Goal: Task Accomplishment & Management: Use online tool/utility

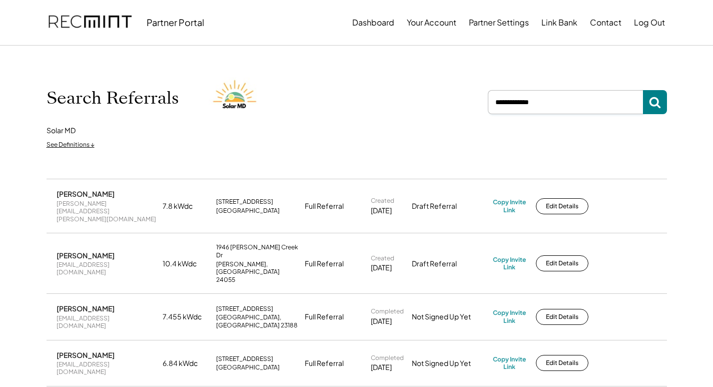
drag, startPoint x: 566, startPoint y: 104, endPoint x: 502, endPoint y: 104, distance: 64.5
click at [502, 104] on input "input" at bounding box center [565, 102] width 155 height 24
click at [553, 99] on input "input" at bounding box center [565, 102] width 155 height 24
click at [545, 45] on div "Partner Portal Dashboard Your Account Partner Settings Link Bank Contact Log Out" at bounding box center [357, 22] width 640 height 45
click at [559, 97] on input "input" at bounding box center [565, 102] width 155 height 24
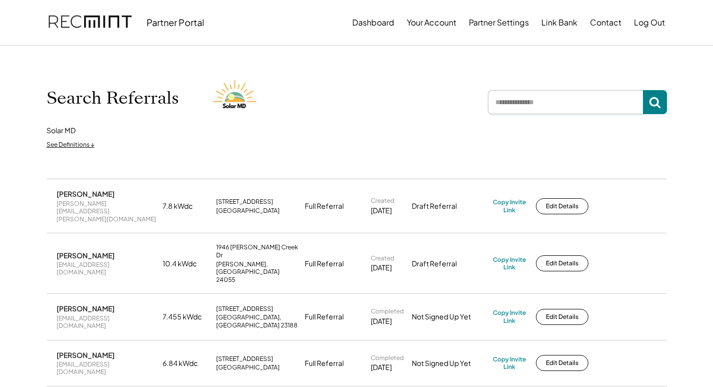
paste input "**********"
click at [647, 106] on button at bounding box center [655, 102] width 24 height 24
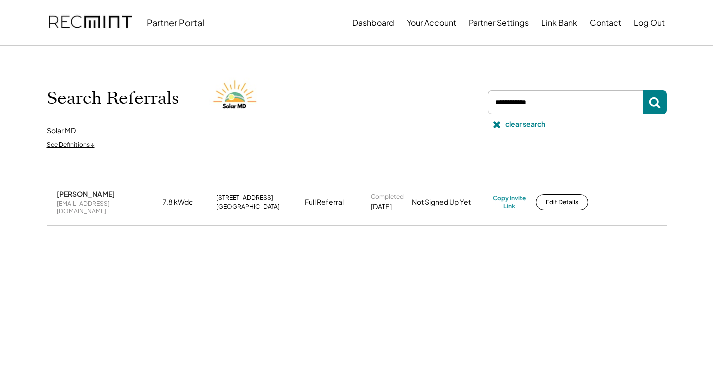
click at [510, 195] on div "Copy Invite Link" at bounding box center [509, 202] width 33 height 16
click at [112, 203] on div "danasque@hotmail.com" at bounding box center [107, 208] width 100 height 16
copy div "danasque@hotmail.com"
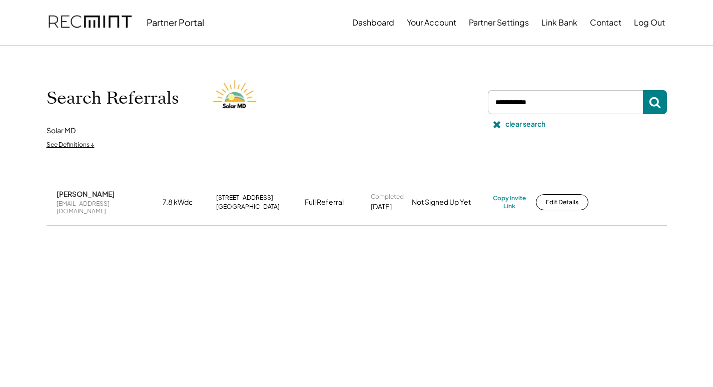
click at [502, 196] on div "Copy Invite Link" at bounding box center [509, 202] width 33 height 16
click at [510, 205] on div "Copy Invite Link" at bounding box center [509, 202] width 33 height 16
drag, startPoint x: 501, startPoint y: 103, endPoint x: 478, endPoint y: 102, distance: 23.0
click at [478, 103] on div "Search Referrals Solar MD See Definitions ↓ clear search" at bounding box center [357, 112] width 620 height 83
paste input "**********"
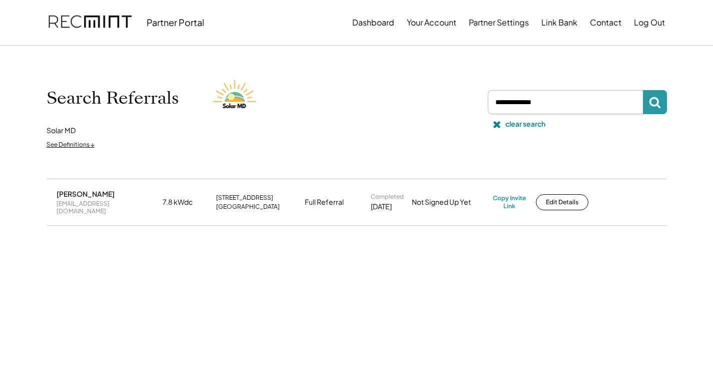
type input "**********"
click at [647, 103] on button at bounding box center [655, 102] width 24 height 24
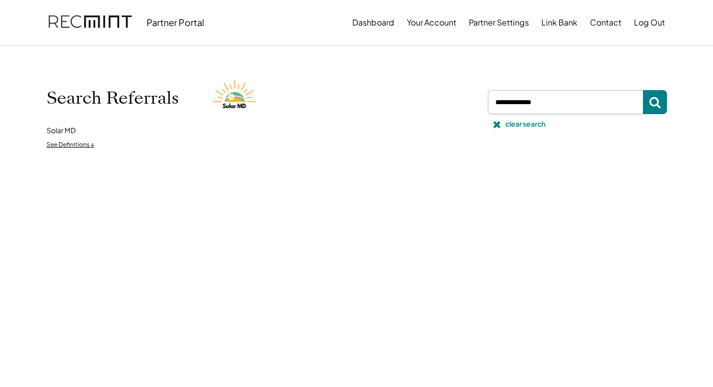
drag, startPoint x: 555, startPoint y: 102, endPoint x: 456, endPoint y: 104, distance: 99.5
click at [456, 104] on div "Search Referrals Solar MD See Definitions ↓ clear search" at bounding box center [357, 112] width 620 height 83
click at [553, 95] on input "input" at bounding box center [565, 102] width 155 height 24
click at [551, 99] on input "input" at bounding box center [565, 102] width 155 height 24
paste input "**********"
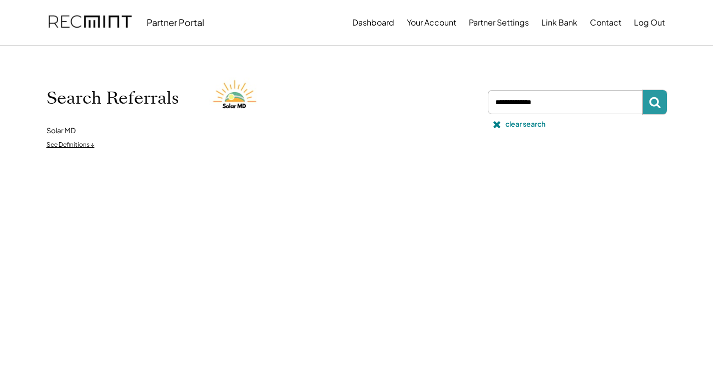
click at [662, 102] on button at bounding box center [655, 102] width 24 height 24
click at [658, 102] on use at bounding box center [655, 103] width 12 height 12
click at [657, 102] on use at bounding box center [655, 103] width 12 height 12
drag, startPoint x: 553, startPoint y: 101, endPoint x: 462, endPoint y: 105, distance: 91.1
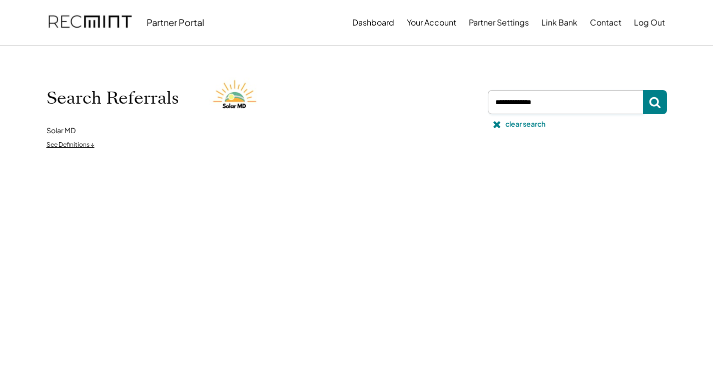
click at [457, 110] on div "Search Referrals Solar MD See Definitions ↓ clear search" at bounding box center [357, 112] width 620 height 83
paste input "**********"
drag, startPoint x: 662, startPoint y: 107, endPoint x: 673, endPoint y: 100, distance: 13.0
click at [662, 106] on button at bounding box center [655, 102] width 24 height 24
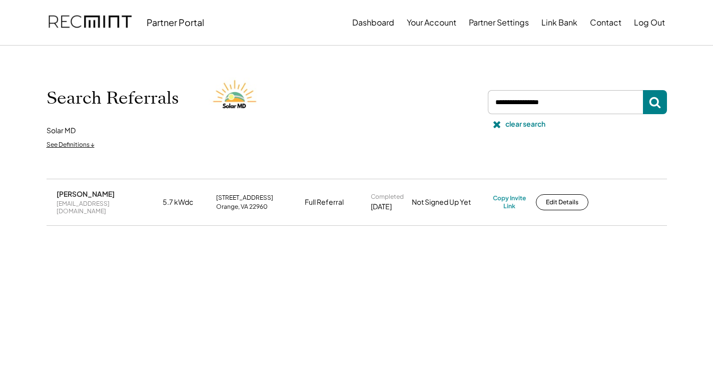
click at [97, 205] on div "sgnanadoss@germanna.edu" at bounding box center [107, 208] width 100 height 16
copy div "sgnanadoss@germanna.edu"
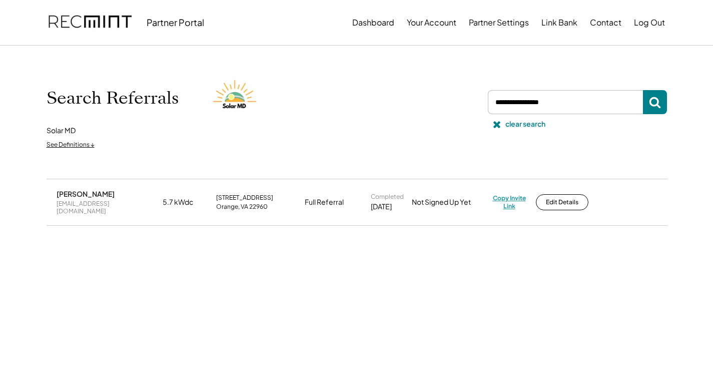
click at [510, 200] on div "Copy Invite Link" at bounding box center [509, 202] width 33 height 16
drag, startPoint x: 554, startPoint y: 96, endPoint x: 496, endPoint y: 96, distance: 57.5
click at [496, 96] on input "input" at bounding box center [565, 102] width 155 height 24
paste input "*********"
click at [655, 104] on icon at bounding box center [655, 102] width 12 height 12
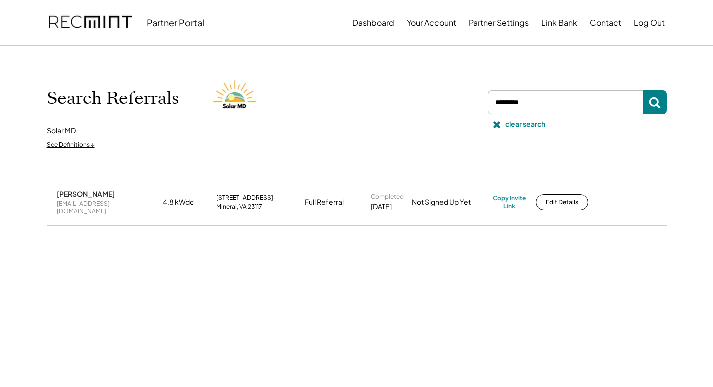
click at [76, 204] on div "laxde@aol.com" at bounding box center [107, 208] width 100 height 16
copy div "laxde@aol.com"
click at [506, 194] on div "Copy Invite Link" at bounding box center [509, 202] width 33 height 16
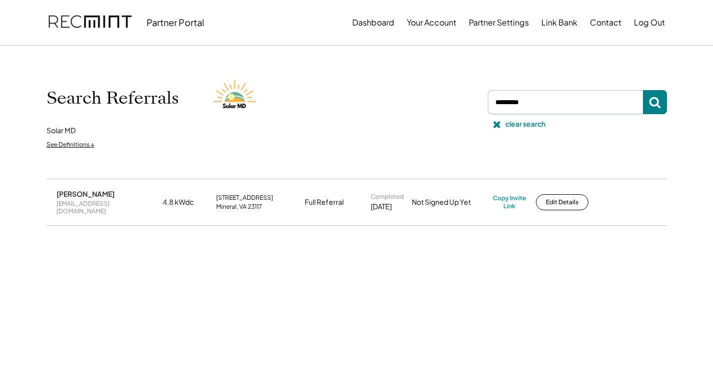
drag, startPoint x: 539, startPoint y: 100, endPoint x: 452, endPoint y: 94, distance: 87.2
click at [453, 94] on div "Search Referrals Solar MD See Definitions ↓ clear search" at bounding box center [357, 112] width 620 height 83
paste input "**********"
click at [668, 106] on div "Search Referrals Solar MD See Definitions ↓ clear search" at bounding box center [357, 112] width 640 height 133
click at [662, 103] on button at bounding box center [655, 102] width 24 height 24
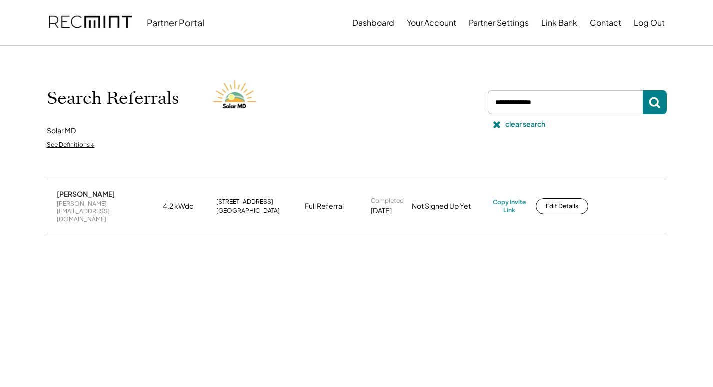
click at [67, 203] on div "lewis.ran79@gmail.com" at bounding box center [107, 212] width 100 height 24
copy div "lewis.ran79@gmail.com"
click at [507, 198] on div "Copy Invite Link" at bounding box center [509, 206] width 33 height 16
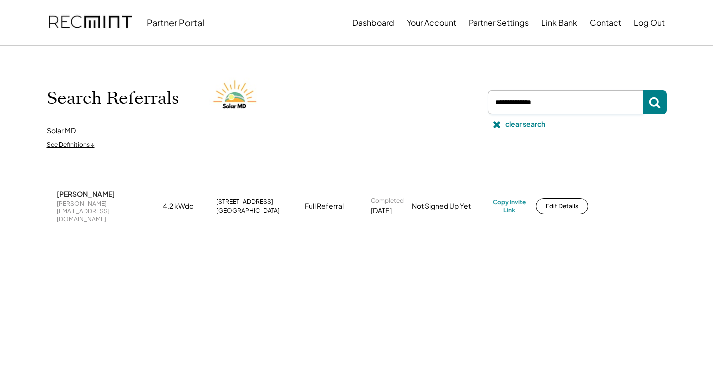
drag, startPoint x: 554, startPoint y: 103, endPoint x: 484, endPoint y: 106, distance: 70.1
click at [484, 106] on div at bounding box center [575, 102] width 183 height 24
paste input "**********"
click at [647, 104] on button at bounding box center [655, 102] width 24 height 24
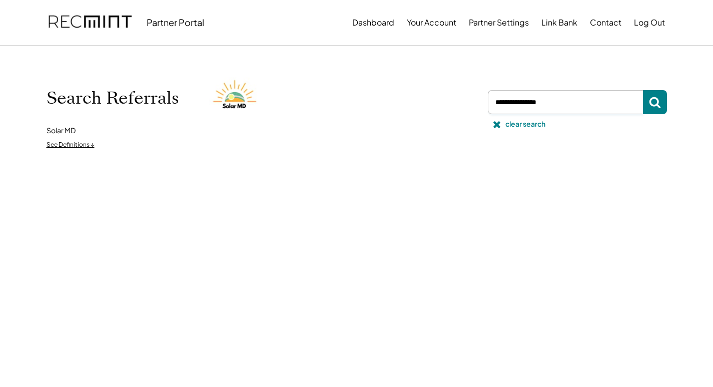
drag, startPoint x: 571, startPoint y: 97, endPoint x: 486, endPoint y: 110, distance: 86.5
click at [490, 111] on input "input" at bounding box center [565, 102] width 155 height 24
paste input "**********"
click at [664, 96] on button at bounding box center [655, 102] width 24 height 24
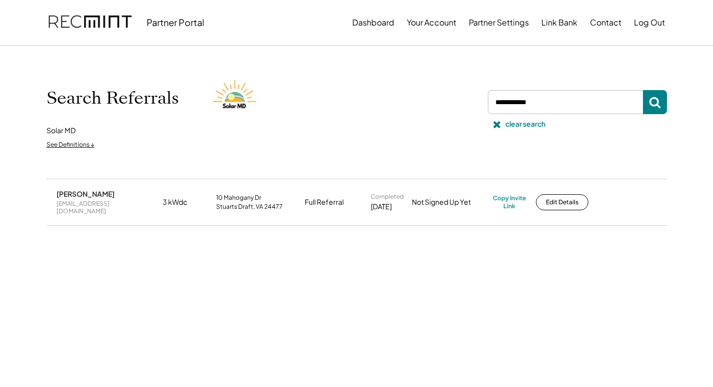
click at [98, 204] on div "janspeare@yahoo.com" at bounding box center [107, 208] width 100 height 16
click at [97, 204] on div "janspeare@yahoo.com" at bounding box center [107, 208] width 100 height 16
copy div "janspeare@yahoo.com"
drag, startPoint x: 424, startPoint y: 261, endPoint x: 445, endPoint y: 254, distance: 22.6
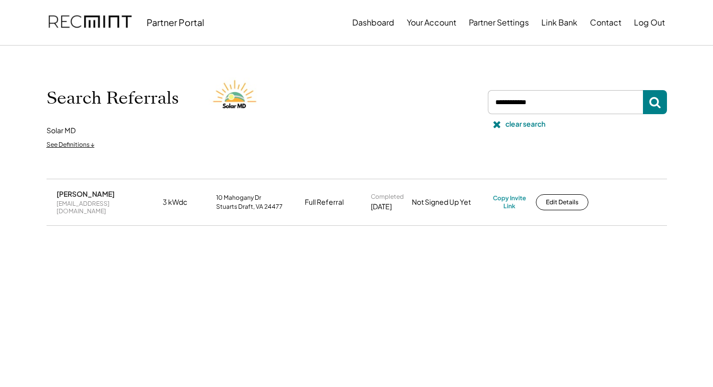
click at [428, 260] on div "Janet Speare janspeare@yahoo.com 3 kWdc 10 Mahogany Dr Stuarts Draft, VA 24477 …" at bounding box center [357, 227] width 620 height 97
click at [512, 197] on div "Copy Invite Link" at bounding box center [509, 202] width 33 height 16
drag, startPoint x: 548, startPoint y: 103, endPoint x: 459, endPoint y: 113, distance: 89.1
click at [460, 113] on div "Search Referrals Solar MD See Definitions ↓ clear search" at bounding box center [357, 112] width 620 height 83
paste input "**********"
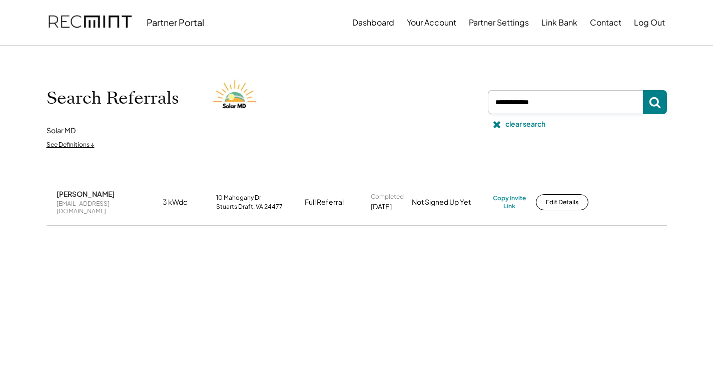
click at [665, 96] on button at bounding box center [655, 102] width 24 height 24
click at [104, 202] on div "vermontangel@yahoo.com" at bounding box center [107, 208] width 100 height 16
click at [104, 204] on div "vermontangel@yahoo.com" at bounding box center [107, 208] width 100 height 16
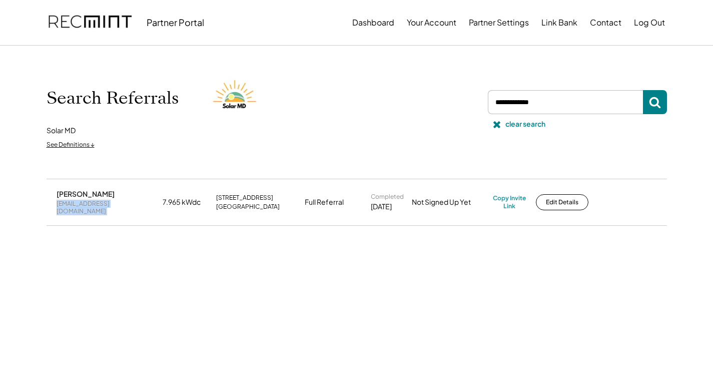
copy div "vermontangel@yahoo.com"
click at [504, 194] on div "Copy Invite Link" at bounding box center [509, 202] width 33 height 16
click at [512, 198] on div "Copy Invite Link" at bounding box center [509, 202] width 33 height 16
click at [505, 197] on div "Copy Invite Link" at bounding box center [509, 202] width 33 height 16
drag, startPoint x: 562, startPoint y: 97, endPoint x: 488, endPoint y: 102, distance: 74.2
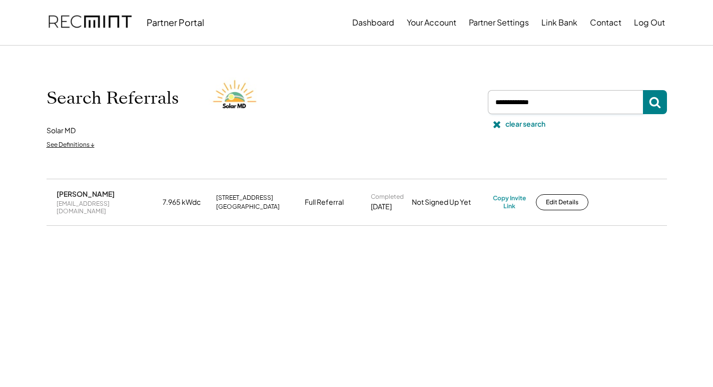
click at [488, 102] on input "input" at bounding box center [565, 102] width 155 height 24
paste input "**********"
click at [650, 101] on use at bounding box center [655, 103] width 12 height 12
click at [501, 205] on div "Copy Invite Link" at bounding box center [509, 202] width 33 height 16
click at [506, 206] on div "Copy Invite Link" at bounding box center [509, 202] width 33 height 16
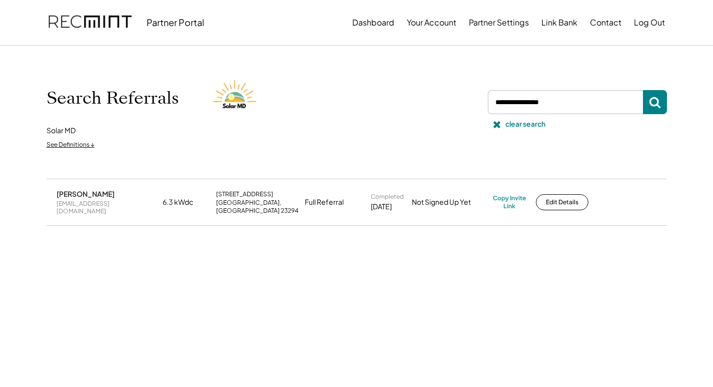
drag, startPoint x: 574, startPoint y: 100, endPoint x: 427, endPoint y: 115, distance: 147.8
click at [427, 115] on div "Search Referrals Solar MD See Definitions ↓ clear search" at bounding box center [357, 112] width 620 height 83
click at [560, 105] on input "input" at bounding box center [565, 102] width 155 height 24
paste input "**********"
click at [637, 100] on input "input" at bounding box center [565, 102] width 155 height 24
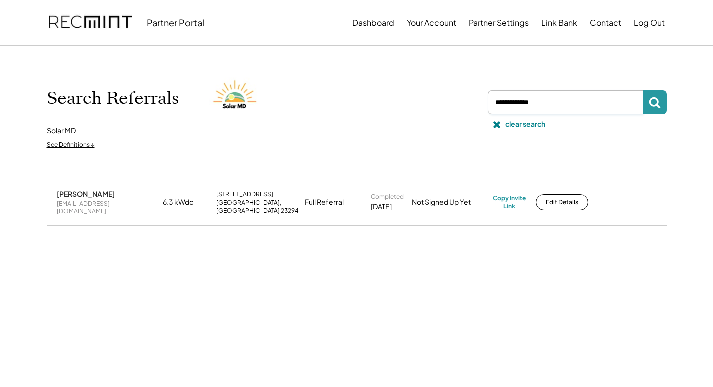
click at [646, 101] on button at bounding box center [655, 102] width 24 height 24
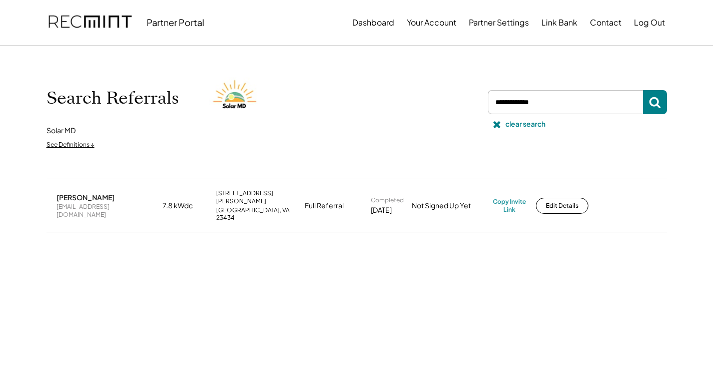
click at [506, 190] on div "Richard Dixon rtd021@yahoo.com 7.8 kWdc 657 Moore Farm Ln Suffolk, VA 23434 Ful…" at bounding box center [357, 205] width 620 height 52
click at [509, 200] on div "Copy Invite Link" at bounding box center [509, 206] width 33 height 16
drag, startPoint x: 515, startPoint y: 210, endPoint x: 515, endPoint y: 203, distance: 7.5
click at [515, 208] on div "Richard Dixon rtd021@yahoo.com 7.8 kWdc 657 Moore Farm Ln Suffolk, VA 23434 Ful…" at bounding box center [357, 205] width 620 height 52
click at [513, 198] on div "Copy Invite Link" at bounding box center [509, 206] width 33 height 16
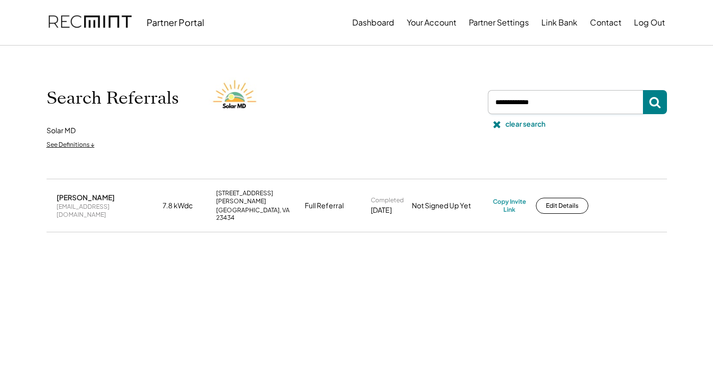
drag, startPoint x: 570, startPoint y: 102, endPoint x: 489, endPoint y: 100, distance: 80.5
click at [489, 100] on input "input" at bounding box center [565, 102] width 155 height 24
paste input "**********"
click at [651, 104] on use at bounding box center [655, 103] width 12 height 12
click at [103, 203] on div "j3papab@gmail.com" at bounding box center [107, 211] width 100 height 16
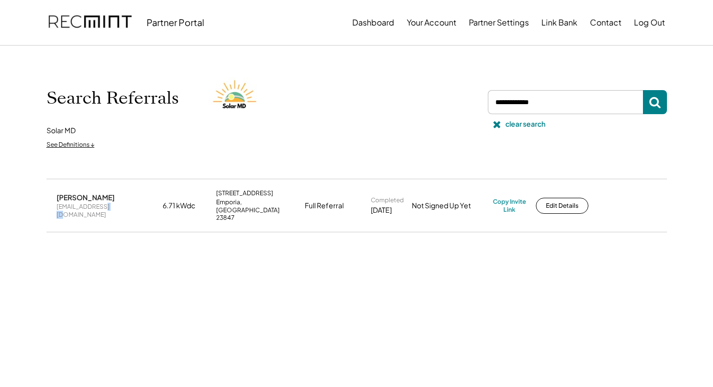
click at [103, 203] on div "j3papab@gmail.com" at bounding box center [107, 211] width 100 height 16
copy div "j3papab@gmail.com"
click at [445, 92] on div "Search Referrals Solar MD See Definitions ↓ clear search" at bounding box center [357, 112] width 620 height 83
paste input "**********"
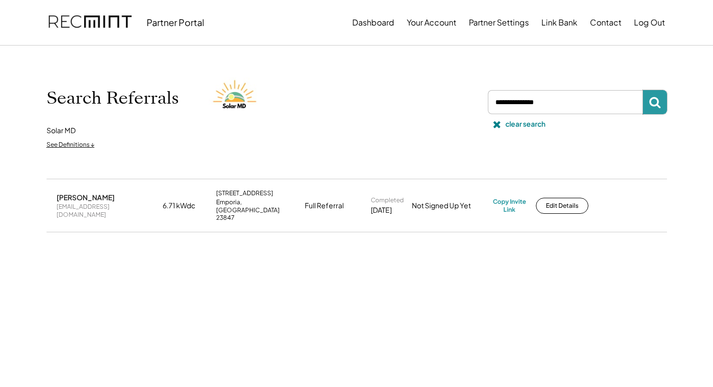
click at [649, 107] on icon at bounding box center [655, 102] width 12 height 12
click at [114, 203] on div "brandon.britton@gmail.com" at bounding box center [107, 212] width 100 height 24
click at [114, 202] on div "brandon.britton@gmail.com" at bounding box center [107, 212] width 100 height 24
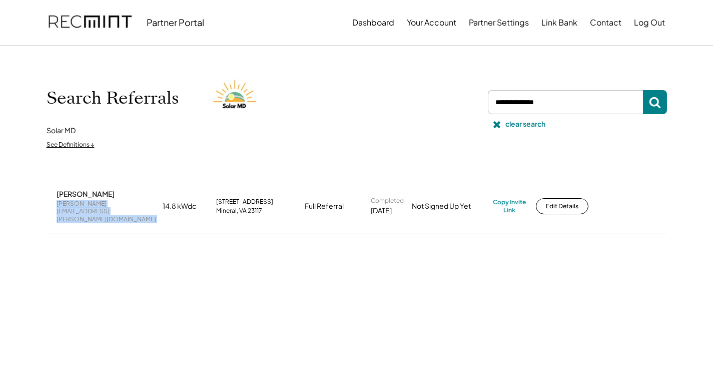
click at [114, 202] on div "brandon.britton@gmail.com" at bounding box center [107, 212] width 100 height 24
copy div "brandon.britton@gmail.com"
click at [501, 198] on div "Copy Invite Link" at bounding box center [509, 206] width 33 height 16
drag, startPoint x: 562, startPoint y: 99, endPoint x: 481, endPoint y: 103, distance: 81.6
click at [474, 100] on div "Search Referrals Solar MD See Definitions ↓ clear search" at bounding box center [357, 112] width 620 height 83
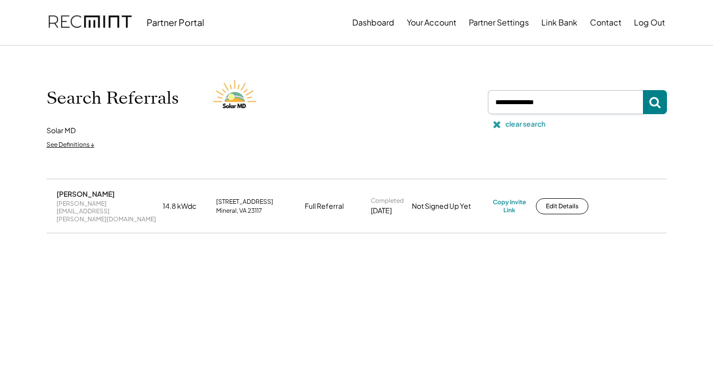
paste input "**********"
click at [660, 109] on button at bounding box center [655, 102] width 24 height 24
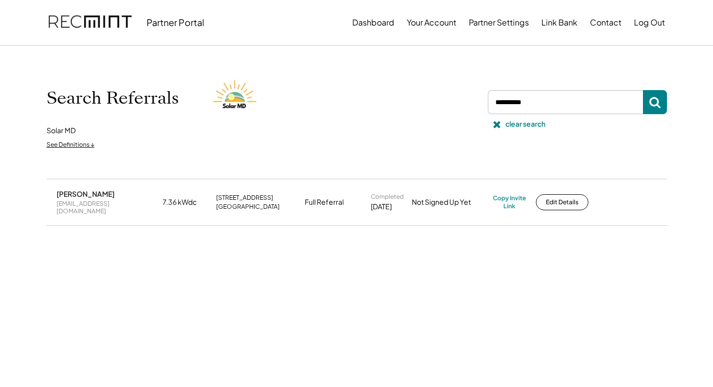
click at [114, 203] on div "ga_rimon@yahoo.com" at bounding box center [107, 208] width 100 height 16
copy div "ga_rimon@yahoo.com"
click at [514, 197] on div "Copy Invite Link" at bounding box center [509, 202] width 33 height 16
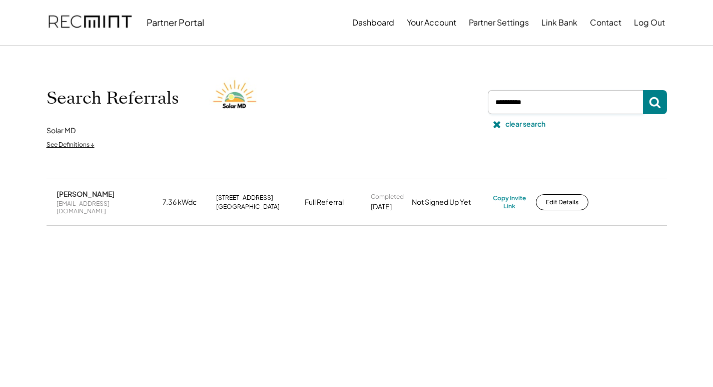
drag, startPoint x: 486, startPoint y: 109, endPoint x: 465, endPoint y: 116, distance: 22.1
click at [466, 113] on div "Search Referrals Solar MD See Definitions ↓ clear search" at bounding box center [357, 112] width 620 height 83
paste input "**********"
click at [664, 104] on button at bounding box center [655, 102] width 24 height 24
click at [103, 204] on div "[EMAIL_ADDRESS][DOMAIN_NAME]" at bounding box center [107, 208] width 100 height 16
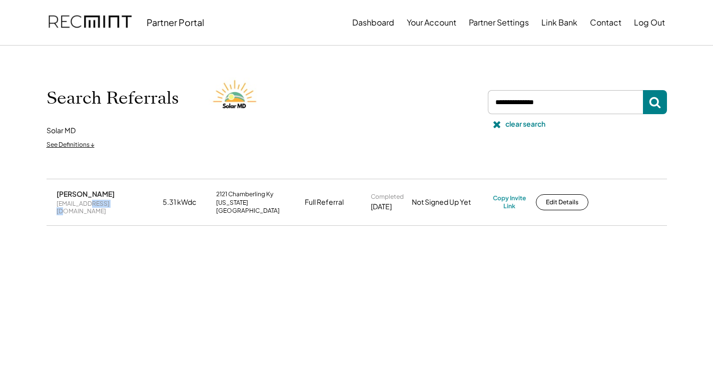
click at [103, 204] on div "[EMAIL_ADDRESS][DOMAIN_NAME]" at bounding box center [107, 208] width 100 height 16
copy div "[EMAIL_ADDRESS][DOMAIN_NAME]"
drag, startPoint x: 532, startPoint y: 96, endPoint x: 457, endPoint y: 104, distance: 75.4
click at [457, 104] on div "Search Referrals Solar MD See Definitions ↓ clear search" at bounding box center [357, 112] width 620 height 83
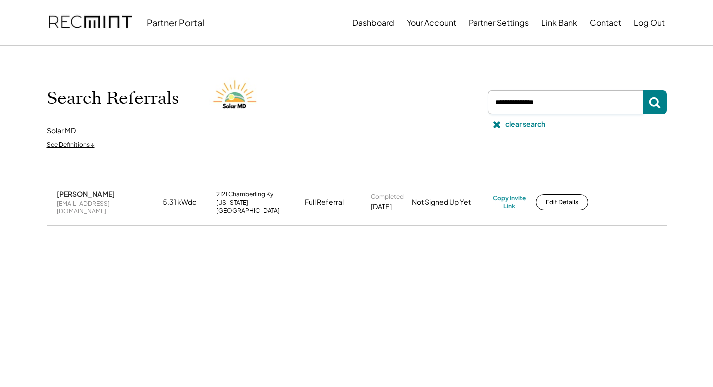
paste input "**********"
click at [655, 102] on icon at bounding box center [655, 102] width 12 height 12
click at [101, 205] on div "waynesme@comcast.net" at bounding box center [107, 208] width 100 height 16
click at [101, 204] on div "waynesme@comcast.net" at bounding box center [107, 208] width 100 height 16
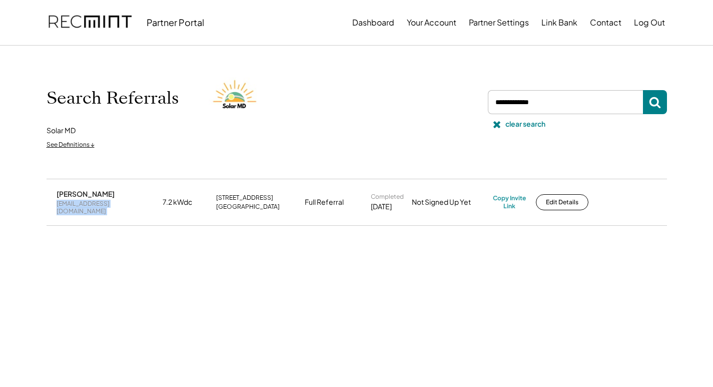
click at [99, 203] on div "waynesme@comcast.net" at bounding box center [107, 208] width 100 height 16
drag, startPoint x: 510, startPoint y: 202, endPoint x: 481, endPoint y: 202, distance: 29.0
click at [509, 202] on div "Copy Invite Link" at bounding box center [509, 202] width 33 height 16
drag, startPoint x: 567, startPoint y: 101, endPoint x: 412, endPoint y: 110, distance: 154.8
click at [412, 110] on div "Search Referrals Solar MD See Definitions ↓ clear search" at bounding box center [357, 112] width 620 height 83
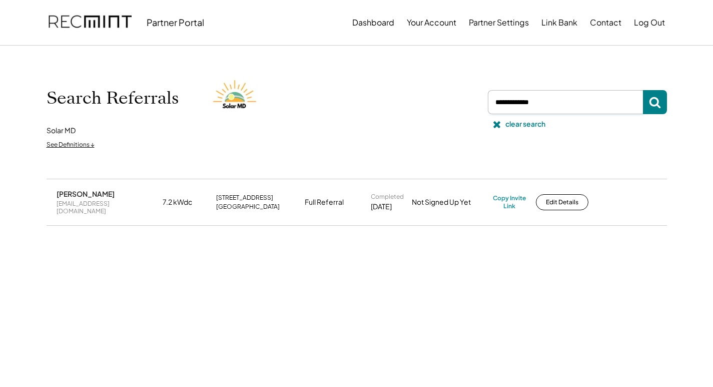
paste input "**********"
click at [652, 103] on icon at bounding box center [655, 102] width 12 height 12
click at [75, 206] on div "lynn12370@hotmail.com" at bounding box center [107, 208] width 100 height 16
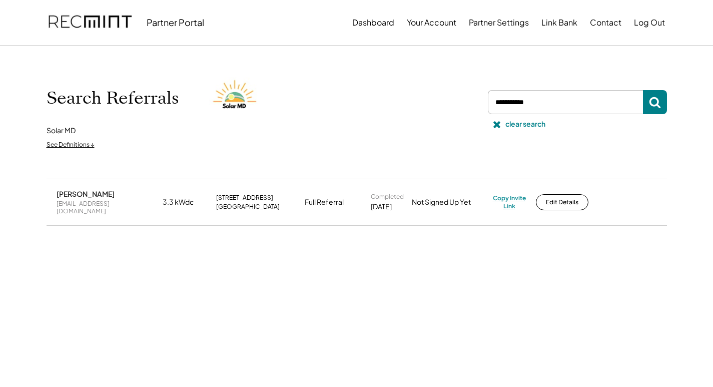
click at [511, 197] on div "Copy Invite Link" at bounding box center [509, 202] width 33 height 16
drag, startPoint x: 473, startPoint y: 106, endPoint x: 464, endPoint y: 108, distance: 9.2
click at [450, 109] on div "Search Referrals Solar MD See Definitions ↓ clear search" at bounding box center [357, 112] width 620 height 83
paste input "**********"
click at [656, 108] on icon at bounding box center [655, 102] width 12 height 12
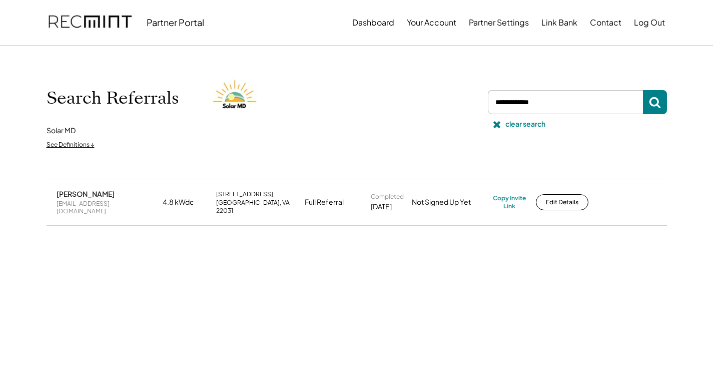
click at [87, 206] on div "nm8toon@gmail.com" at bounding box center [107, 208] width 100 height 16
click at [514, 198] on div "Copy Invite Link" at bounding box center [509, 202] width 33 height 16
drag, startPoint x: 552, startPoint y: 100, endPoint x: 478, endPoint y: 111, distance: 75.2
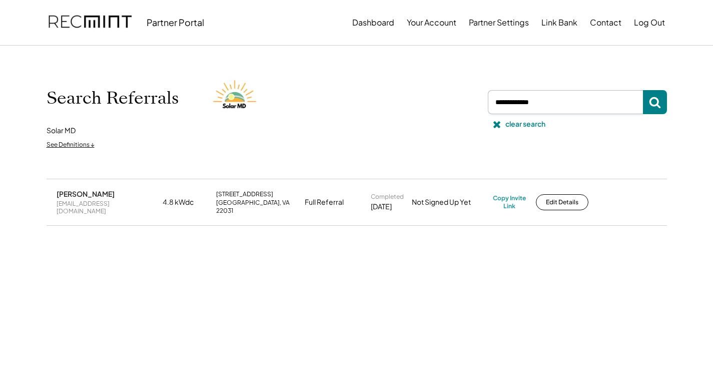
click at [478, 111] on div "Search Referrals Solar MD See Definitions ↓ clear search" at bounding box center [357, 112] width 620 height 83
paste input "**********"
click at [646, 104] on button at bounding box center [655, 102] width 24 height 24
click at [124, 203] on div "oldtobaccogirl20@gmail.com" at bounding box center [107, 208] width 100 height 16
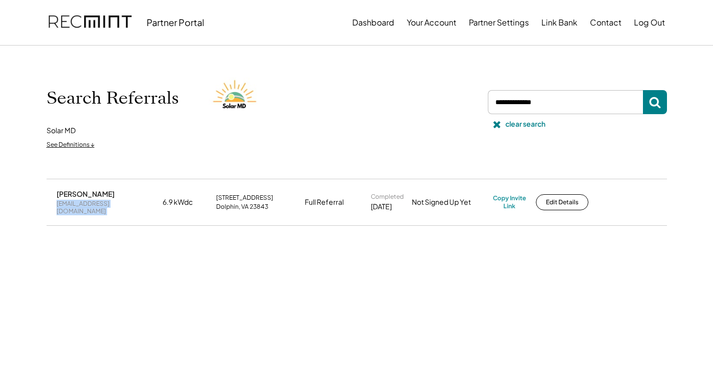
click at [124, 203] on div "oldtobaccogirl20@gmail.com" at bounding box center [107, 208] width 100 height 16
click at [501, 196] on div "Copy Invite Link" at bounding box center [509, 202] width 33 height 16
click at [501, 197] on div "Copy Invite Link" at bounding box center [509, 202] width 33 height 16
drag, startPoint x: 597, startPoint y: 106, endPoint x: 402, endPoint y: 103, distance: 195.5
click at [402, 103] on div "Search Referrals Solar MD See Definitions ↓ clear search" at bounding box center [357, 112] width 620 height 83
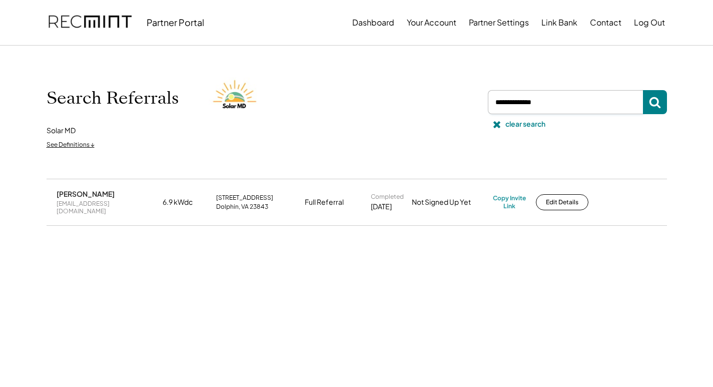
paste input "**********"
click at [666, 99] on button at bounding box center [655, 102] width 24 height 24
click at [89, 204] on div "terbub@aol.com" at bounding box center [107, 208] width 100 height 16
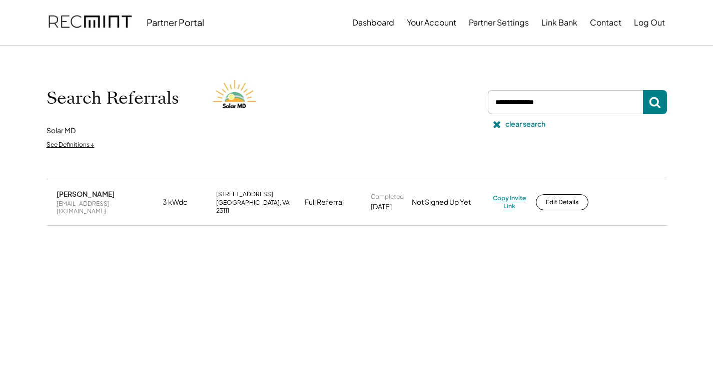
click at [512, 195] on div "Copy Invite Link" at bounding box center [509, 202] width 33 height 16
drag, startPoint x: 569, startPoint y: 90, endPoint x: 569, endPoint y: 103, distance: 13.0
click at [569, 97] on input "input" at bounding box center [565, 102] width 155 height 24
drag, startPoint x: 569, startPoint y: 103, endPoint x: 465, endPoint y: 108, distance: 104.1
click at [466, 108] on div "Search Referrals Solar MD See Definitions ↓ clear search" at bounding box center [357, 112] width 620 height 83
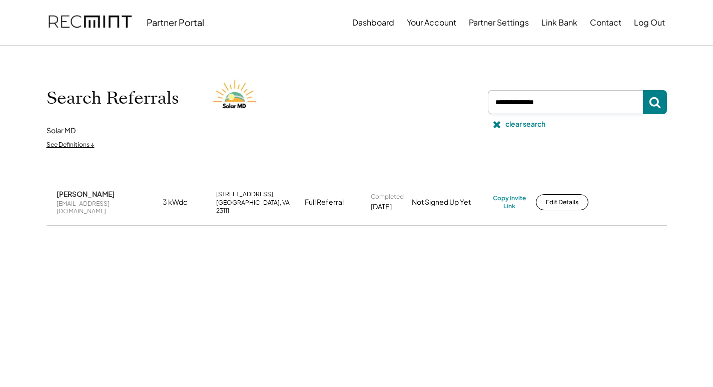
paste input "**********"
click at [650, 107] on icon at bounding box center [655, 102] width 12 height 12
click at [101, 204] on div "powersdw922@gmail.com" at bounding box center [107, 208] width 100 height 16
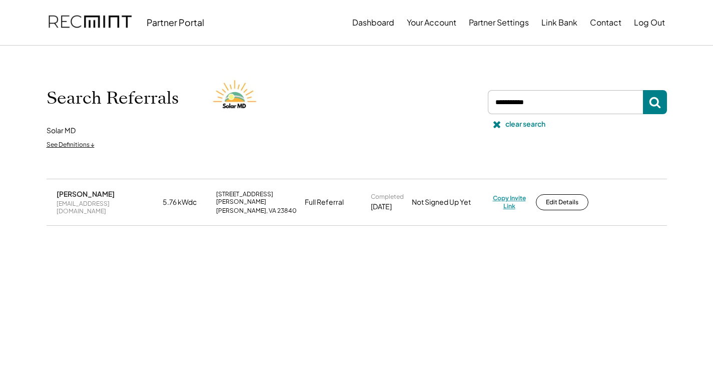
click at [503, 197] on div "Copy Invite Link" at bounding box center [509, 202] width 33 height 16
drag, startPoint x: 578, startPoint y: 91, endPoint x: 480, endPoint y: 90, distance: 98.0
click at [480, 90] on div "Search Referrals Solar MD See Definitions ↓ clear search" at bounding box center [357, 112] width 620 height 83
drag, startPoint x: 538, startPoint y: 105, endPoint x: 524, endPoint y: 98, distance: 15.7
click at [538, 106] on input "input" at bounding box center [565, 102] width 155 height 24
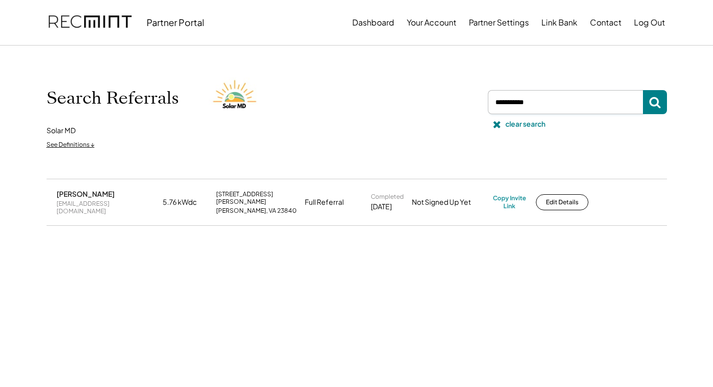
click at [557, 108] on input "input" at bounding box center [565, 102] width 155 height 24
click at [557, 106] on input "input" at bounding box center [565, 102] width 155 height 24
click at [504, 95] on input "input" at bounding box center [565, 102] width 155 height 24
click at [507, 96] on input "input" at bounding box center [565, 102] width 155 height 24
drag, startPoint x: 552, startPoint y: 103, endPoint x: 433, endPoint y: 92, distance: 120.0
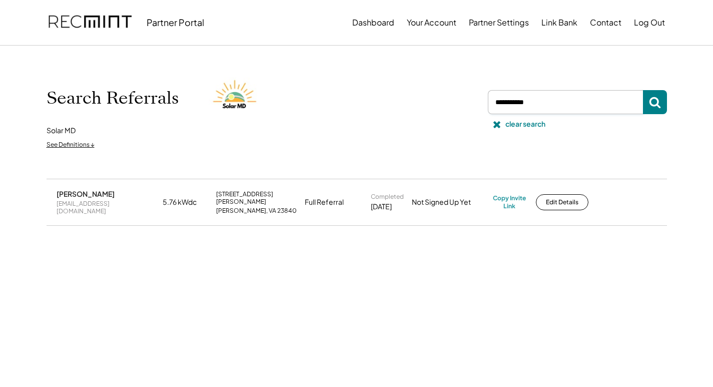
click at [433, 92] on div "Search Referrals Solar MD See Definitions ↓ clear search" at bounding box center [357, 112] width 620 height 83
paste input "**********"
click at [660, 103] on icon at bounding box center [655, 102] width 12 height 12
click at [86, 206] on div "zimmera.andrew@gmail.com" at bounding box center [107, 208] width 100 height 16
click at [86, 205] on div "zimmera.andrew@gmail.com" at bounding box center [107, 208] width 100 height 16
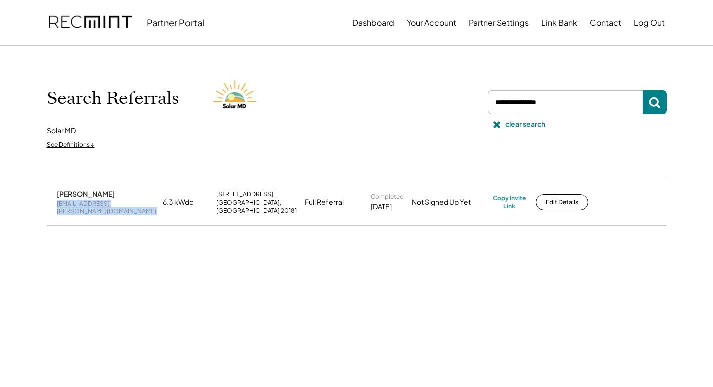
click at [86, 205] on div "zimmera.andrew@gmail.com" at bounding box center [107, 208] width 100 height 16
click at [514, 198] on div "Copy Invite Link" at bounding box center [509, 202] width 33 height 16
drag, startPoint x: 572, startPoint y: 98, endPoint x: 481, endPoint y: 97, distance: 91.0
click at [481, 97] on div "Search Referrals Solar MD See Definitions ↓ clear search" at bounding box center [357, 112] width 620 height 83
paste input "**********"
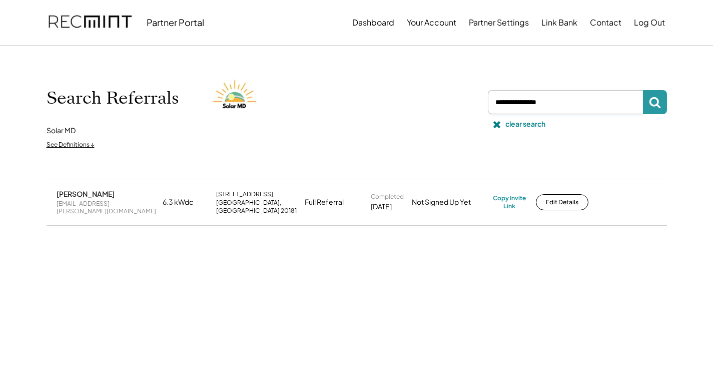
type input "**********"
click at [665, 99] on button at bounding box center [655, 102] width 24 height 24
click at [96, 207] on div "billlamberton@comcast.net" at bounding box center [107, 208] width 100 height 16
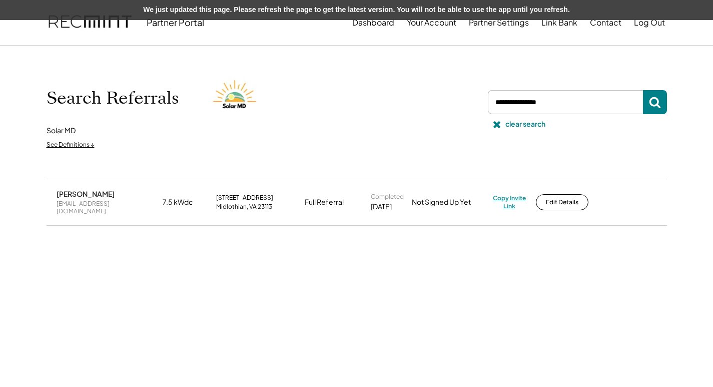
click at [506, 199] on div "Copy Invite Link" at bounding box center [509, 202] width 33 height 16
click at [507, 195] on div "Copy Invite Link" at bounding box center [509, 202] width 33 height 16
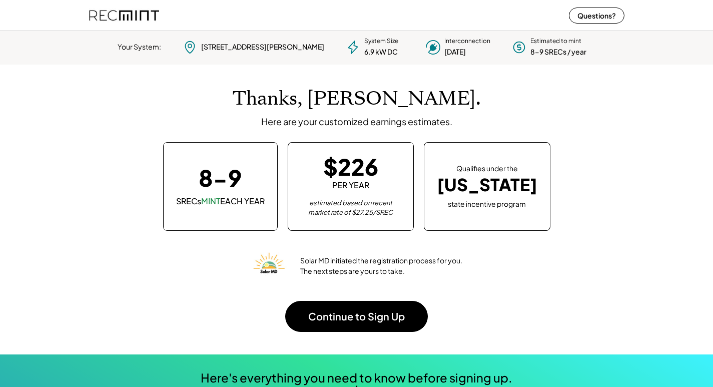
scroll to position [141, 279]
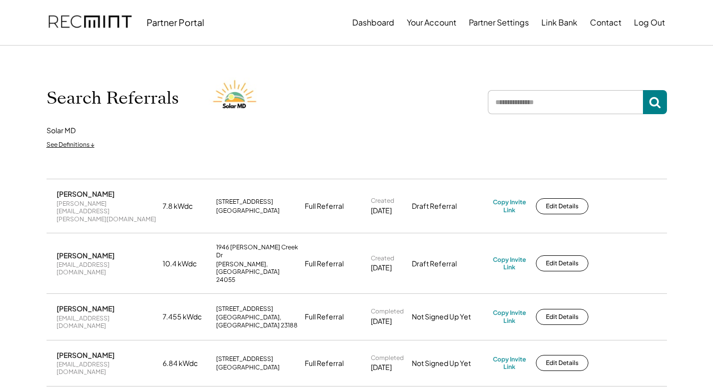
click at [557, 99] on input "input" at bounding box center [565, 102] width 155 height 24
paste input "**********"
click at [650, 108] on icon at bounding box center [655, 102] width 12 height 12
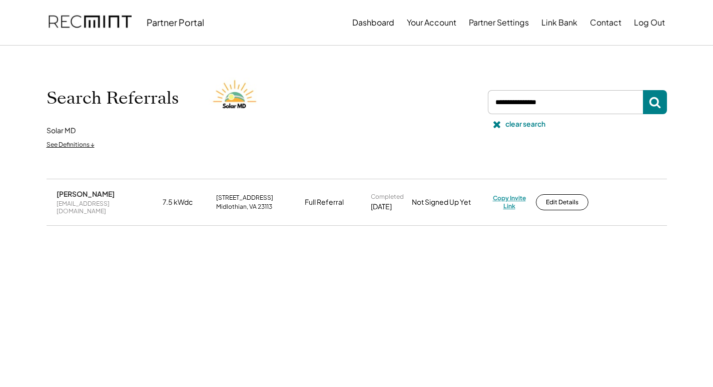
click at [514, 196] on div "Copy Invite Link" at bounding box center [509, 202] width 33 height 16
drag, startPoint x: 591, startPoint y: 98, endPoint x: 440, endPoint y: 96, distance: 151.0
click at [412, 93] on div "Search Referrals Solar MD See Definitions ↓ clear search" at bounding box center [357, 112] width 620 height 83
paste input "**********"
click at [653, 103] on icon at bounding box center [655, 102] width 12 height 12
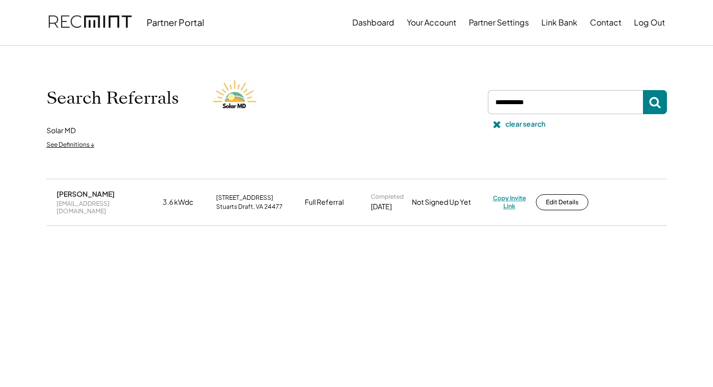
click at [512, 196] on div "Copy Invite Link" at bounding box center [509, 202] width 33 height 16
click at [81, 200] on div "memaster91@aol.com" at bounding box center [107, 208] width 100 height 16
click at [79, 201] on div "memaster91@aol.com" at bounding box center [107, 208] width 100 height 16
click at [79, 203] on div "memaster91@aol.com" at bounding box center [107, 208] width 100 height 16
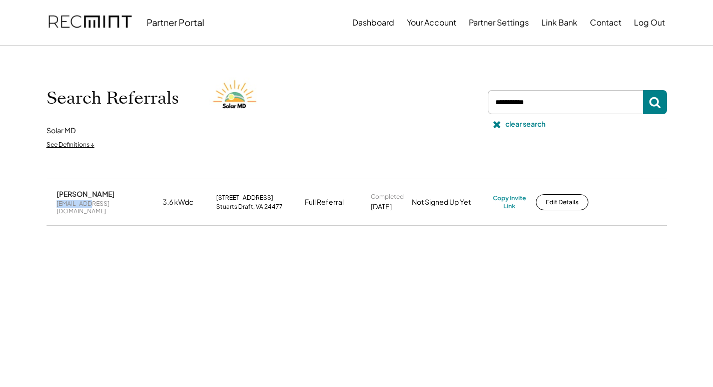
click at [79, 201] on div "memaster91@aol.com" at bounding box center [107, 208] width 100 height 16
click at [79, 202] on div "memaster91@aol.com" at bounding box center [107, 208] width 100 height 16
click at [91, 201] on div "memaster91@aol.com" at bounding box center [107, 208] width 100 height 16
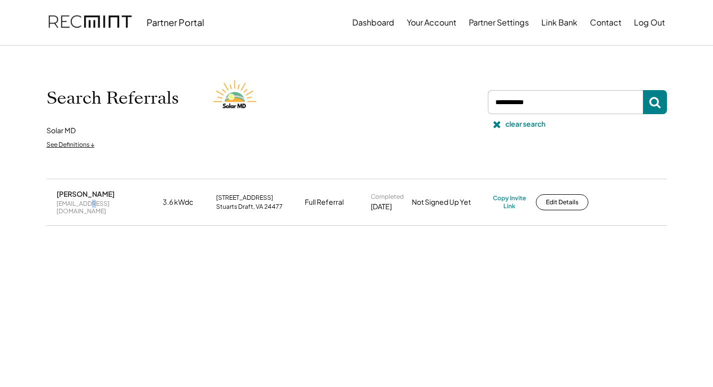
click at [91, 201] on div "memaster91@aol.com" at bounding box center [107, 208] width 100 height 16
click at [91, 202] on div "memaster91@aol.com" at bounding box center [107, 208] width 100 height 16
click at [500, 200] on div "Copy Invite Link" at bounding box center [509, 202] width 33 height 16
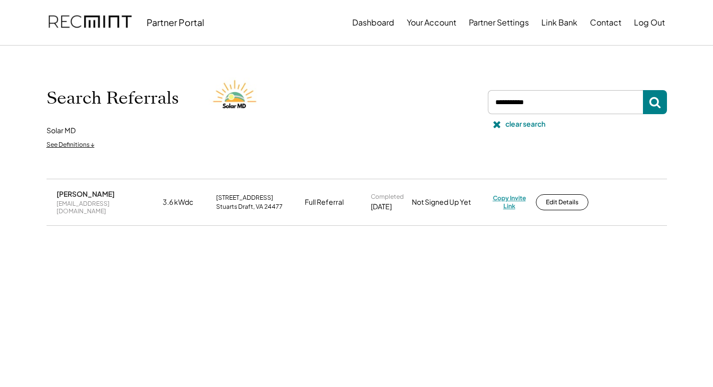
click at [516, 195] on div "Copy Invite Link" at bounding box center [509, 202] width 33 height 16
drag, startPoint x: 546, startPoint y: 103, endPoint x: 486, endPoint y: 102, distance: 60.0
click at [486, 102] on div at bounding box center [575, 102] width 183 height 24
paste input "**********"
click at [659, 93] on button at bounding box center [655, 102] width 24 height 24
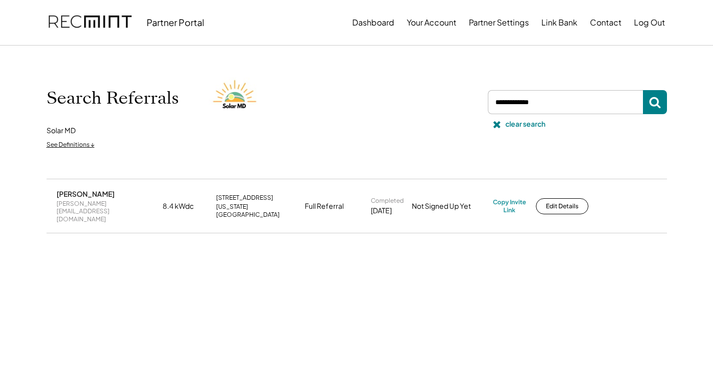
click at [128, 205] on div "sam.nacman@outlook.com" at bounding box center [107, 212] width 100 height 24
click at [127, 205] on div "sam.nacman@outlook.com" at bounding box center [107, 212] width 100 height 24
click at [127, 206] on div "sam.nacman@outlook.com" at bounding box center [107, 212] width 100 height 24
copy div "sam.nacman@outlook.com"
click at [506, 198] on div "Copy Invite Link" at bounding box center [509, 206] width 33 height 16
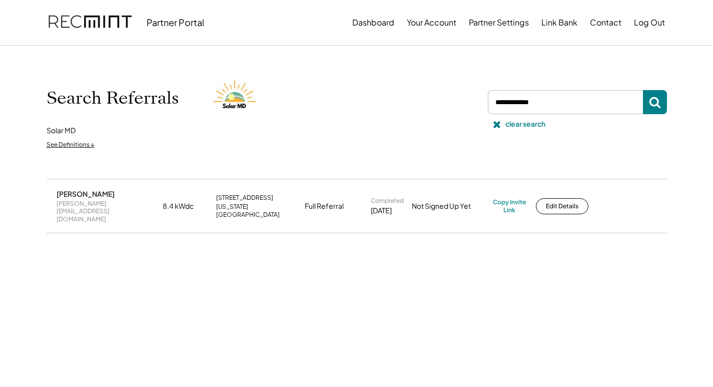
click at [504, 188] on div "Samuel Nacman sam.nacman@outlook.com 8.4 kWdc 2212 Mansion Cross Ln Virginia Be…" at bounding box center [357, 206] width 620 height 54
click at [505, 198] on div "Copy Invite Link" at bounding box center [509, 206] width 33 height 16
drag, startPoint x: 586, startPoint y: 100, endPoint x: 396, endPoint y: 102, distance: 190.0
click at [396, 102] on div "Search Referrals Solar MD See Definitions ↓ clear search" at bounding box center [357, 112] width 620 height 83
drag, startPoint x: 471, startPoint y: 98, endPoint x: 480, endPoint y: 114, distance: 17.9
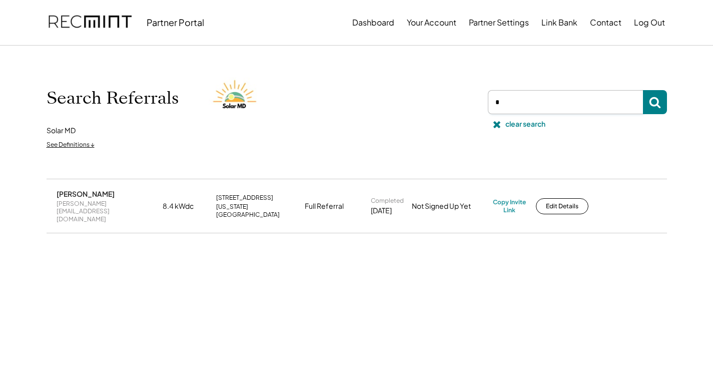
click at [463, 101] on div "Search Referrals Solar MD See Definitions ↓ clear search" at bounding box center [357, 112] width 620 height 83
paste input "**********"
click at [653, 107] on icon at bounding box center [655, 102] width 12 height 12
click at [84, 203] on div "cedricdallen42@gmail.com" at bounding box center [107, 211] width 100 height 16
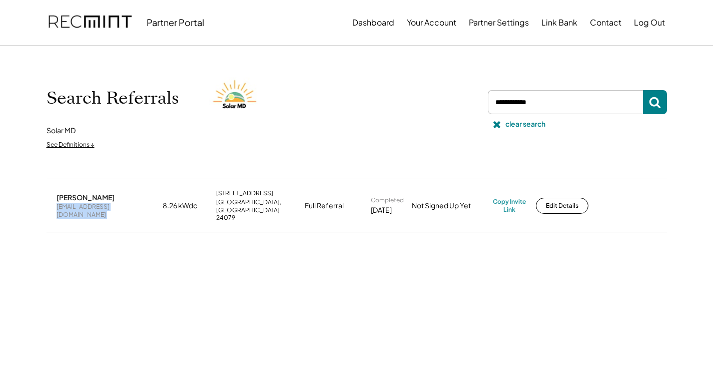
click at [84, 203] on div "cedricdallen42@gmail.com" at bounding box center [107, 211] width 100 height 16
copy div "cedricdallen42@gmail.com"
click at [507, 190] on div "Cedric Allen cedricdallen42@gmail.com 8.26 kWdc 226 Graysville Rd SE Copper Hil…" at bounding box center [357, 205] width 620 height 52
click at [505, 198] on div "Copy Invite Link" at bounding box center [509, 206] width 33 height 16
drag, startPoint x: 548, startPoint y: 102, endPoint x: 461, endPoint y: 98, distance: 87.1
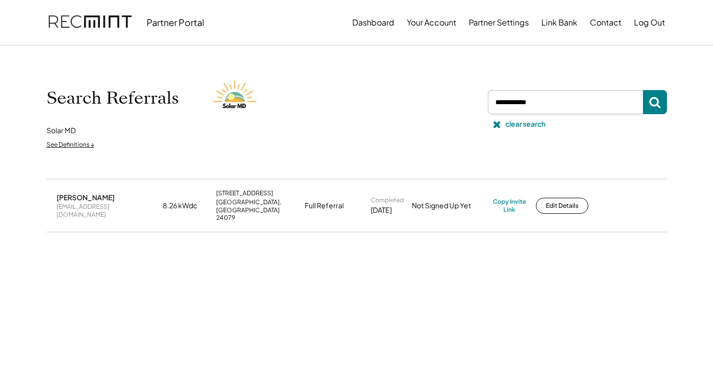
click at [461, 98] on div "Search Referrals Solar MD See Definitions ↓ clear search" at bounding box center [357, 112] width 620 height 83
paste input "**********"
click at [653, 102] on icon at bounding box center [655, 102] width 12 height 12
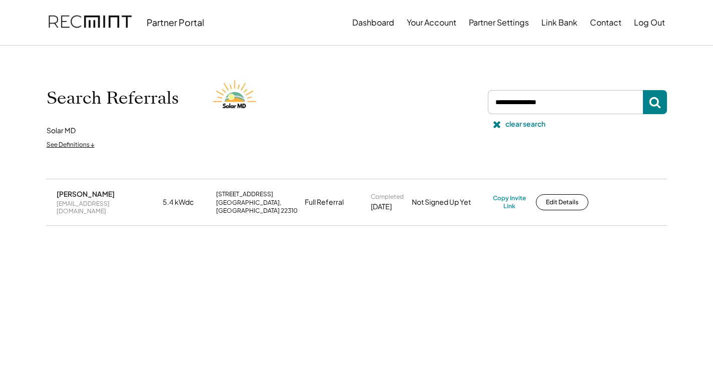
click at [99, 199] on div "Gilberto Ballena ballenaperez@aol.com" at bounding box center [107, 202] width 100 height 26
click at [101, 204] on div "ballenaperez@aol.com" at bounding box center [107, 208] width 100 height 16
click at [100, 204] on div "ballenaperez@aol.com" at bounding box center [107, 208] width 100 height 16
click at [99, 204] on div "ballenaperez@aol.com" at bounding box center [107, 208] width 100 height 16
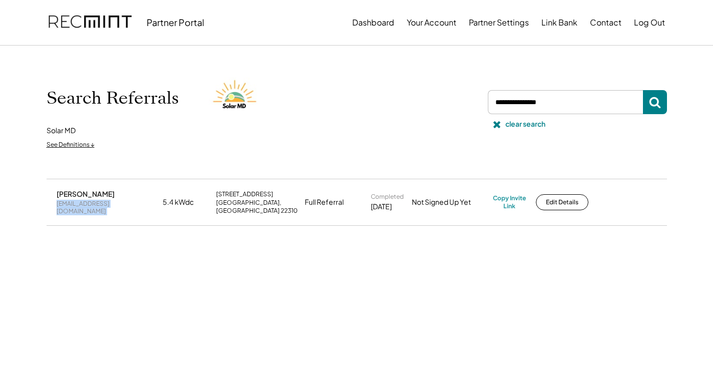
copy div "ballenaperez@aol.com"
click at [516, 197] on div "Copy Invite Link" at bounding box center [509, 202] width 33 height 16
drag, startPoint x: 553, startPoint y: 97, endPoint x: 418, endPoint y: 105, distance: 135.2
click at [418, 105] on div "Search Referrals Solar MD See Definitions ↓ clear search" at bounding box center [357, 112] width 620 height 83
paste input "**********"
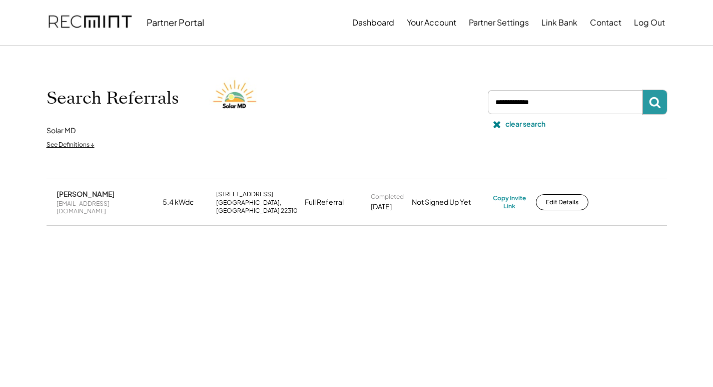
click at [651, 104] on icon at bounding box center [655, 102] width 12 height 12
click at [88, 205] on div "shnider10@gmail.com" at bounding box center [107, 208] width 100 height 16
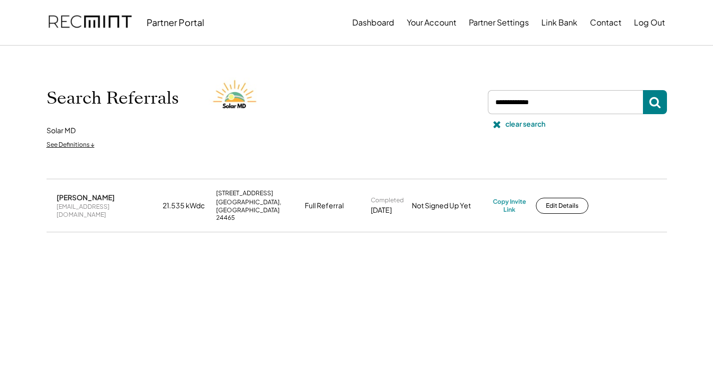
click at [88, 205] on div "shnider10@gmail.com" at bounding box center [107, 211] width 100 height 16
copy div "shnider10@gmail.com"
click at [511, 198] on div "Copy Invite Link" at bounding box center [509, 206] width 33 height 16
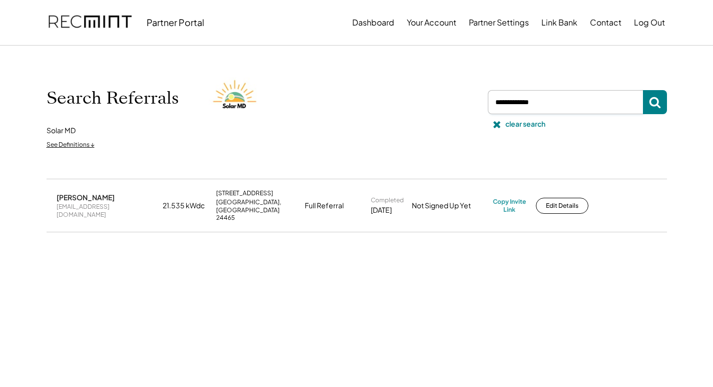
drag, startPoint x: 547, startPoint y: 102, endPoint x: 460, endPoint y: 101, distance: 87.0
click at [460, 101] on div "Search Referrals Solar MD See Definitions ↓ clear search" at bounding box center [357, 112] width 620 height 83
paste input "**********"
click at [650, 107] on icon at bounding box center [655, 102] width 12 height 12
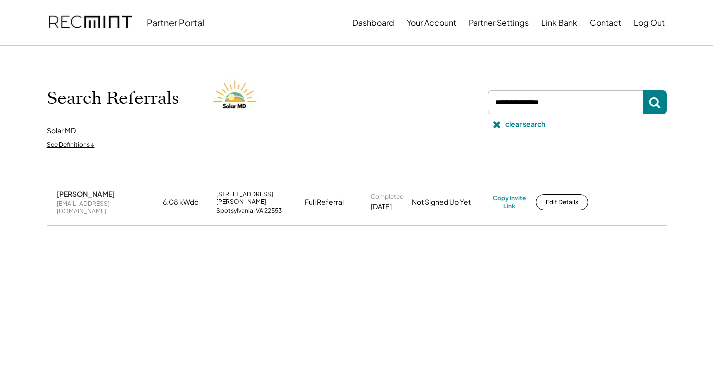
click at [111, 206] on div "skayn91@yahoo.com" at bounding box center [107, 208] width 100 height 16
copy div "skayn91@yahoo.com"
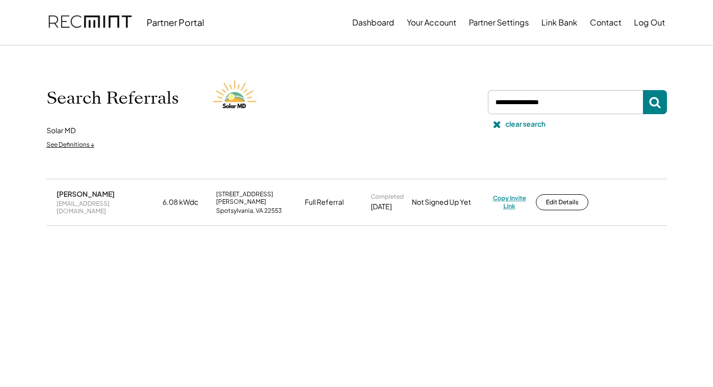
click at [505, 194] on div "Copy Invite Link" at bounding box center [509, 202] width 33 height 16
drag, startPoint x: 570, startPoint y: 98, endPoint x: 520, endPoint y: 105, distance: 51.0
click at [491, 97] on input "input" at bounding box center [565, 102] width 155 height 24
paste input "**********"
click at [660, 102] on icon at bounding box center [655, 102] width 12 height 12
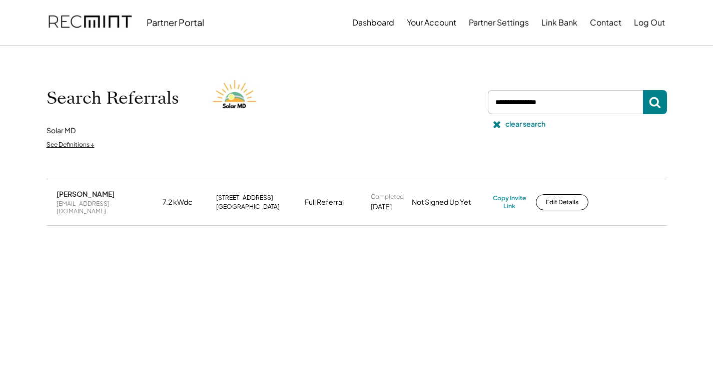
click at [112, 203] on div "hiawcle@mail.regent.edu" at bounding box center [107, 208] width 100 height 16
click at [113, 203] on div "hiawcle@mail.regent.edu" at bounding box center [107, 208] width 100 height 16
copy div "hiawcle@mail.regent.edu"
click at [506, 201] on div "Copy Invite Link" at bounding box center [509, 202] width 33 height 16
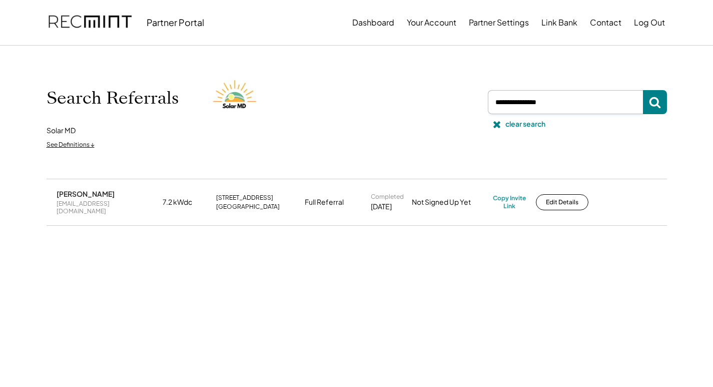
drag, startPoint x: 570, startPoint y: 104, endPoint x: 542, endPoint y: 121, distance: 32.8
click at [435, 113] on div "Search Referrals Solar MD See Definitions ↓ clear search" at bounding box center [357, 112] width 620 height 83
paste input "**********"
click at [650, 107] on icon at bounding box center [655, 102] width 12 height 12
click at [123, 201] on div "derekmills38@gmail.com" at bounding box center [107, 208] width 100 height 16
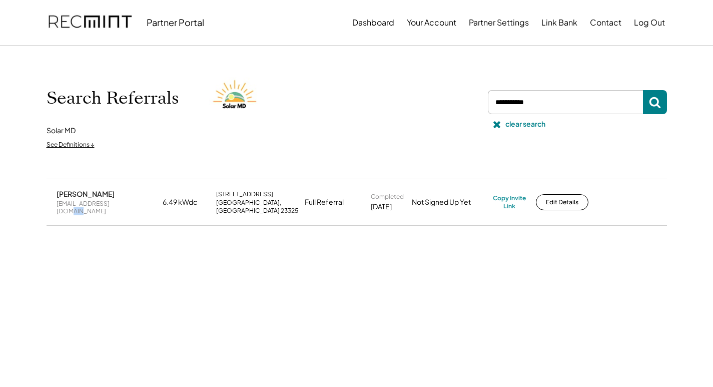
click at [123, 201] on div "derekmills38@gmail.com" at bounding box center [107, 208] width 100 height 16
copy div "derekmills38@gmail.com"
click at [512, 194] on div "Copy Invite Link" at bounding box center [509, 202] width 33 height 16
drag, startPoint x: 555, startPoint y: 106, endPoint x: 428, endPoint y: 104, distance: 127.0
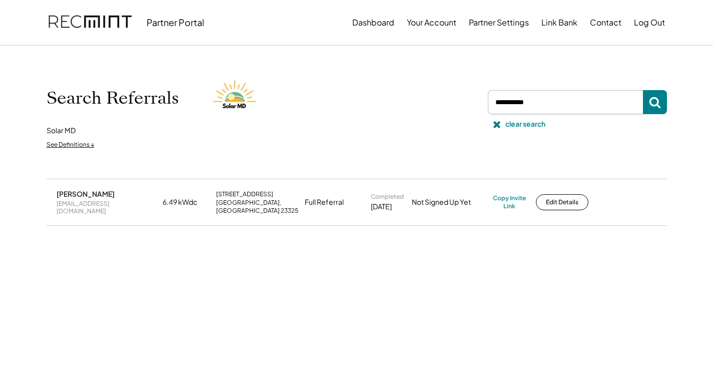
click at [428, 104] on div "Search Referrals Solar MD See Definitions ↓ clear search" at bounding box center [357, 112] width 620 height 83
paste input "**********"
type input "**********"
click at [663, 96] on button at bounding box center [655, 102] width 24 height 24
click at [88, 206] on div "[EMAIL_ADDRESS][DOMAIN_NAME]" at bounding box center [107, 208] width 100 height 16
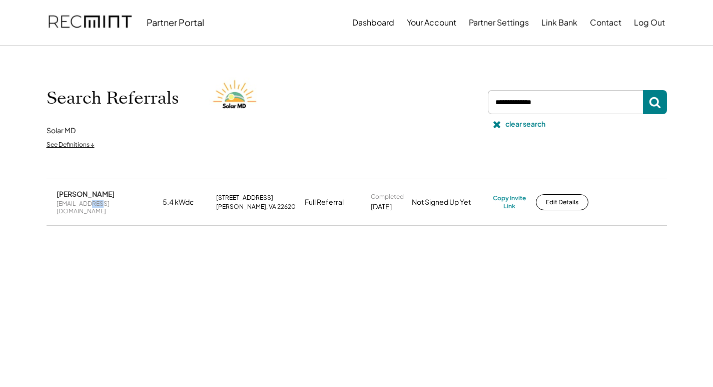
click at [88, 206] on div "[EMAIL_ADDRESS][DOMAIN_NAME]" at bounding box center [107, 208] width 100 height 16
copy div "[EMAIL_ADDRESS][DOMAIN_NAME]"
drag, startPoint x: 106, startPoint y: 196, endPoint x: 55, endPoint y: 191, distance: 50.7
click at [55, 191] on div "[PERSON_NAME] [EMAIL_ADDRESS][DOMAIN_NAME] 5.4 kWdc [STREET_ADDRESS][PERSON_NAM…" at bounding box center [357, 202] width 620 height 46
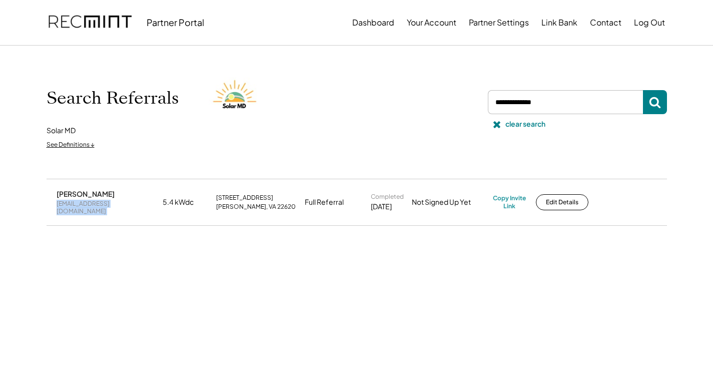
copy div "[PERSON_NAME]"
click at [120, 215] on div "[PERSON_NAME] [EMAIL_ADDRESS][DOMAIN_NAME] 5.4 kWdc [STREET_ADDRESS][PERSON_NAM…" at bounding box center [357, 202] width 620 height 46
click at [465, 94] on div "Search Referrals Solar MD See Definitions ↓ clear search" at bounding box center [357, 112] width 620 height 83
click at [549, 203] on button "Edit Details" at bounding box center [562, 202] width 53 height 16
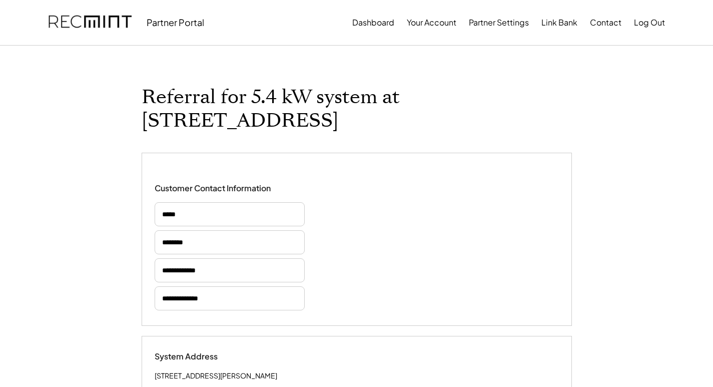
select select "**********"
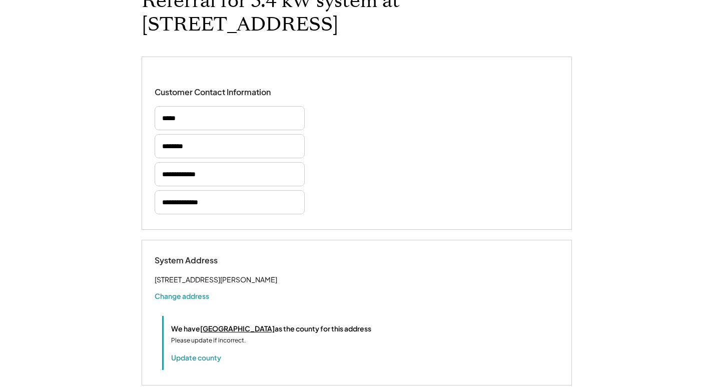
scroll to position [100, 0]
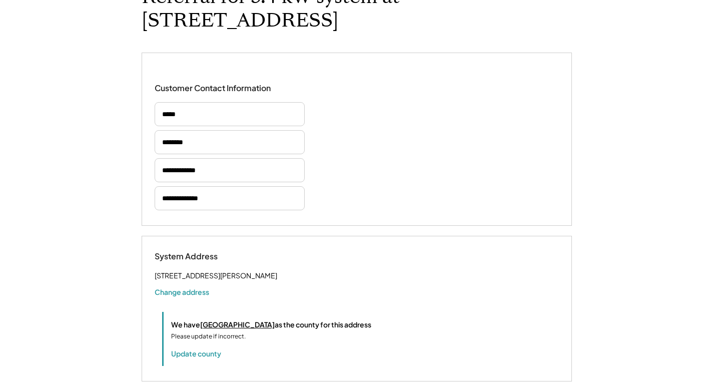
select select "**********"
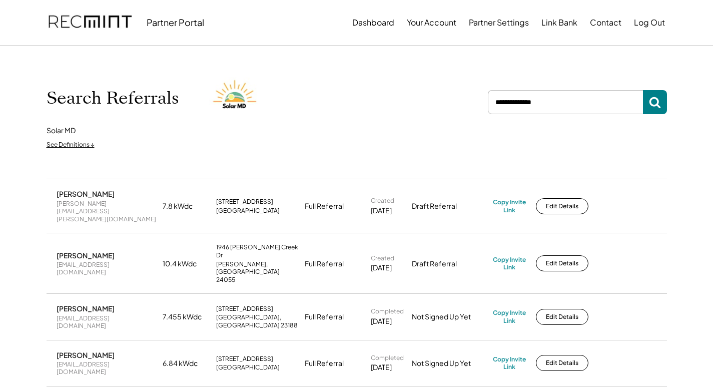
click at [666, 100] on button at bounding box center [655, 102] width 24 height 24
click at [663, 101] on button at bounding box center [655, 102] width 24 height 24
click at [659, 106] on icon at bounding box center [655, 102] width 12 height 12
click at [659, 107] on use at bounding box center [655, 103] width 12 height 12
click at [658, 107] on use at bounding box center [655, 103] width 12 height 12
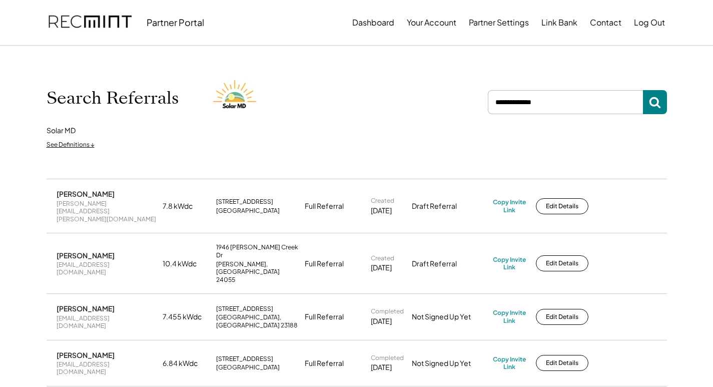
drag, startPoint x: 583, startPoint y: 110, endPoint x: 576, endPoint y: 107, distance: 7.0
click at [583, 109] on input "input" at bounding box center [565, 102] width 155 height 24
drag, startPoint x: 537, startPoint y: 96, endPoint x: 441, endPoint y: 92, distance: 95.6
click at [441, 92] on div "Search Referrals Solar MD See Definitions ↓" at bounding box center [357, 112] width 620 height 83
click at [668, 99] on div "Search Referrals Solar MD See Definitions ↓" at bounding box center [357, 112] width 640 height 133
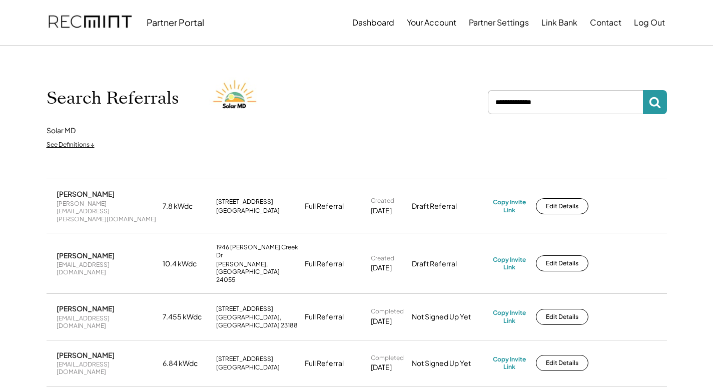
click at [651, 103] on icon at bounding box center [655, 102] width 12 height 12
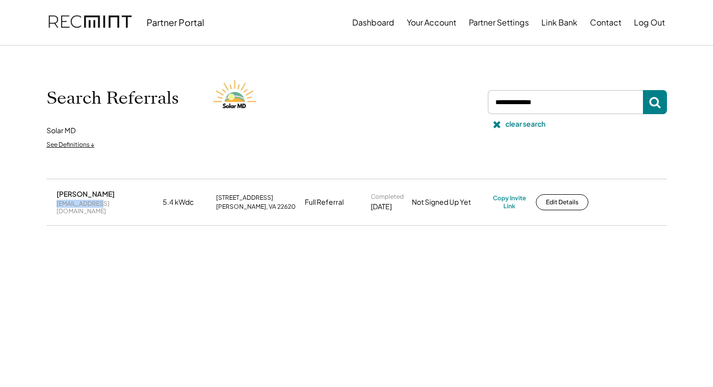
drag, startPoint x: 105, startPoint y: 204, endPoint x: 61, endPoint y: 206, distance: 43.6
click at [56, 205] on div "[PERSON_NAME] [EMAIL_ADDRESS][DOMAIN_NAME] 5.4 kWdc [STREET_ADDRESS][PERSON_NAM…" at bounding box center [357, 202] width 620 height 46
copy div "[EMAIL_ADDRESS][DOMAIN_NAME]"
drag, startPoint x: 130, startPoint y: 193, endPoint x: 116, endPoint y: 208, distance: 20.5
click at [130, 193] on div "[PERSON_NAME] [EMAIL_ADDRESS][DOMAIN_NAME]" at bounding box center [107, 202] width 100 height 26
